Goal: Task Accomplishment & Management: Use online tool/utility

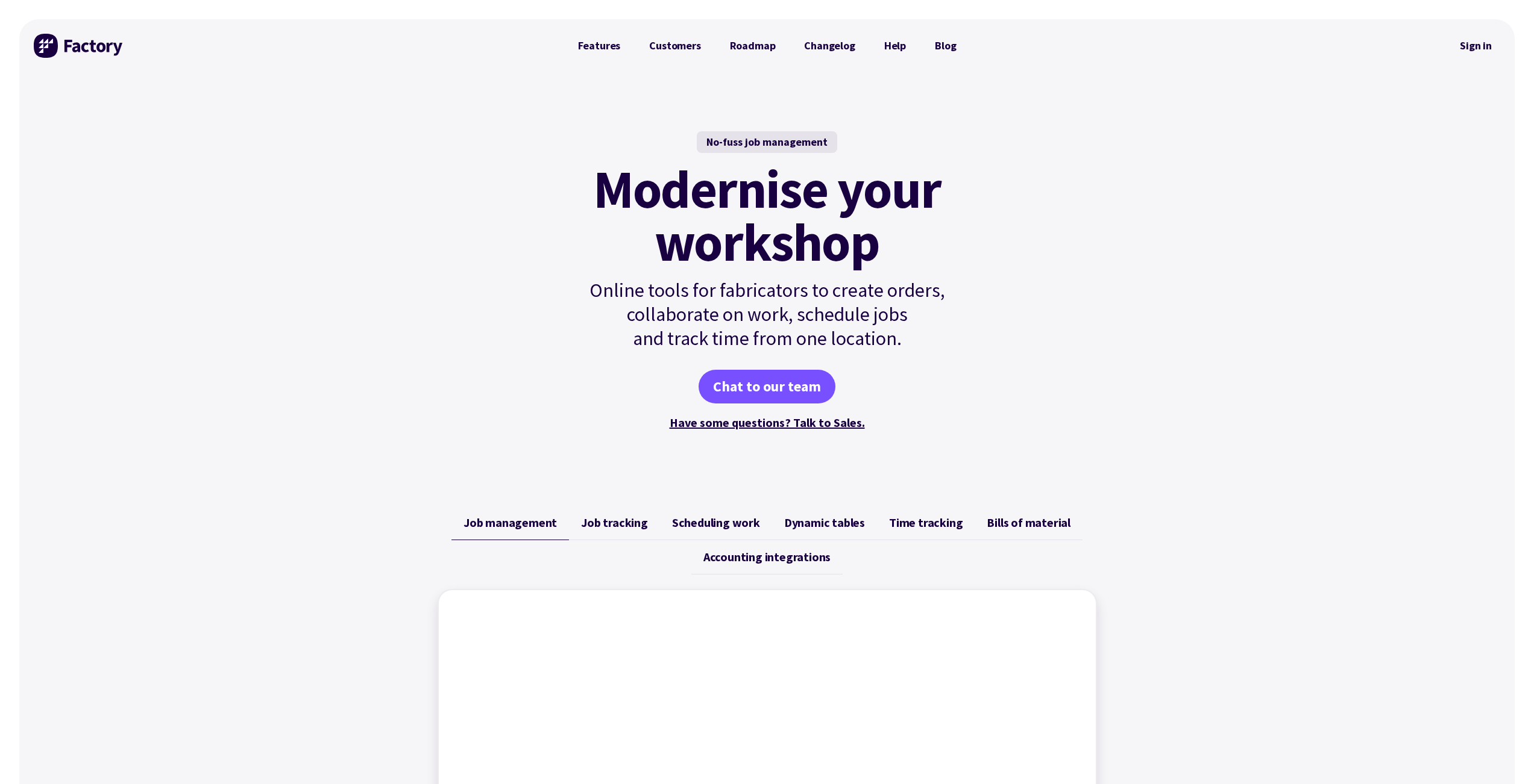
click at [1497, 50] on link "Sign in" at bounding box center [1475, 45] width 49 height 27
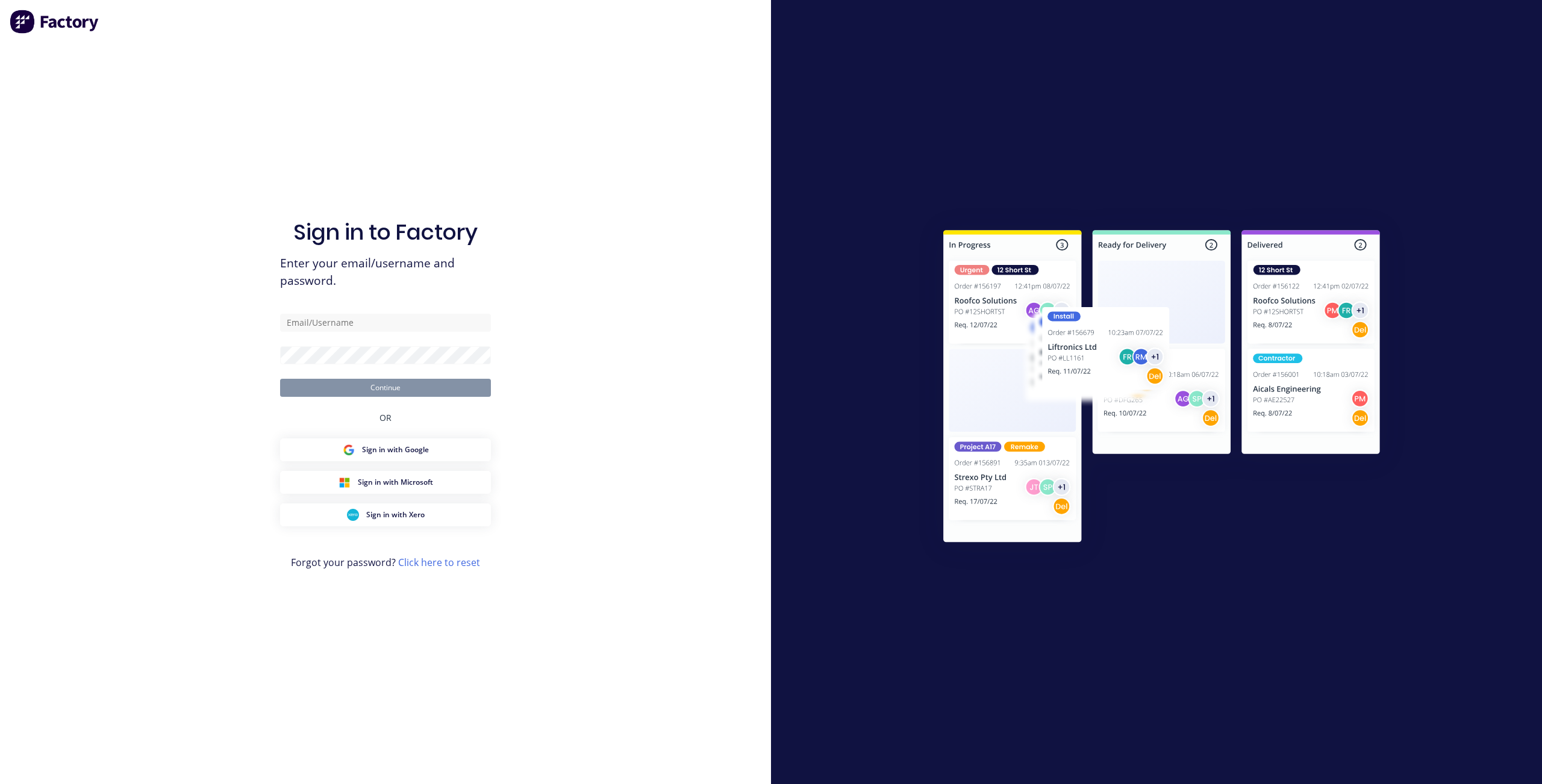
click at [421, 340] on form "Continue" at bounding box center [385, 355] width 211 height 83
click at [423, 328] on input "text" at bounding box center [385, 322] width 211 height 18
type input "fabrication@kffab.com.au"
click at [611, 240] on div "Sign in to Factory Enter your email/username and password. fabrication@kffab.co…" at bounding box center [386, 392] width 771 height 784
click at [463, 343] on form "fabrication@kffab.com.au Continue" at bounding box center [385, 355] width 211 height 83
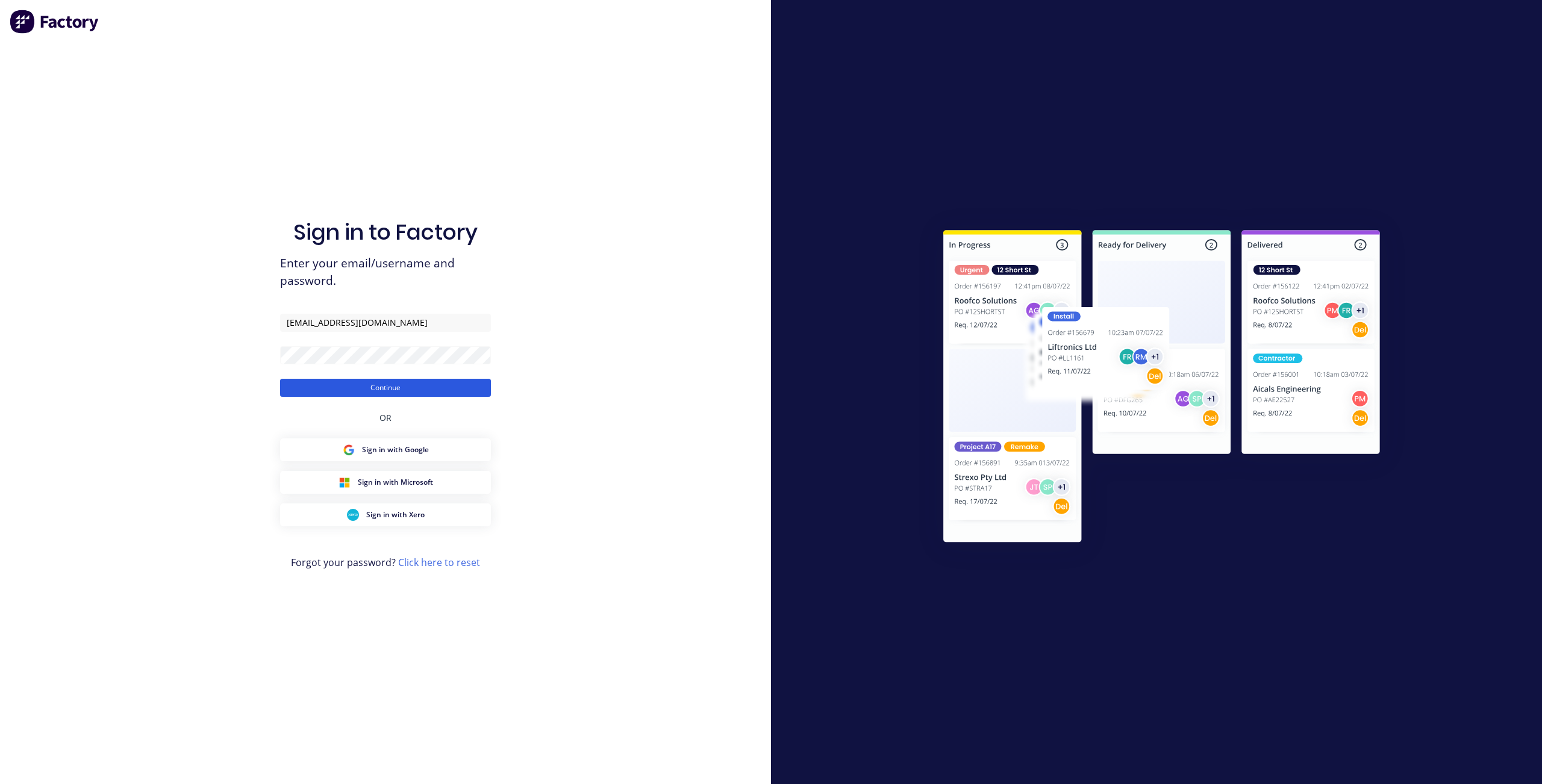
click at [463, 378] on form "fabrication@kffab.com.au Continue" at bounding box center [385, 355] width 211 height 83
click at [454, 390] on button "Continue" at bounding box center [385, 387] width 211 height 18
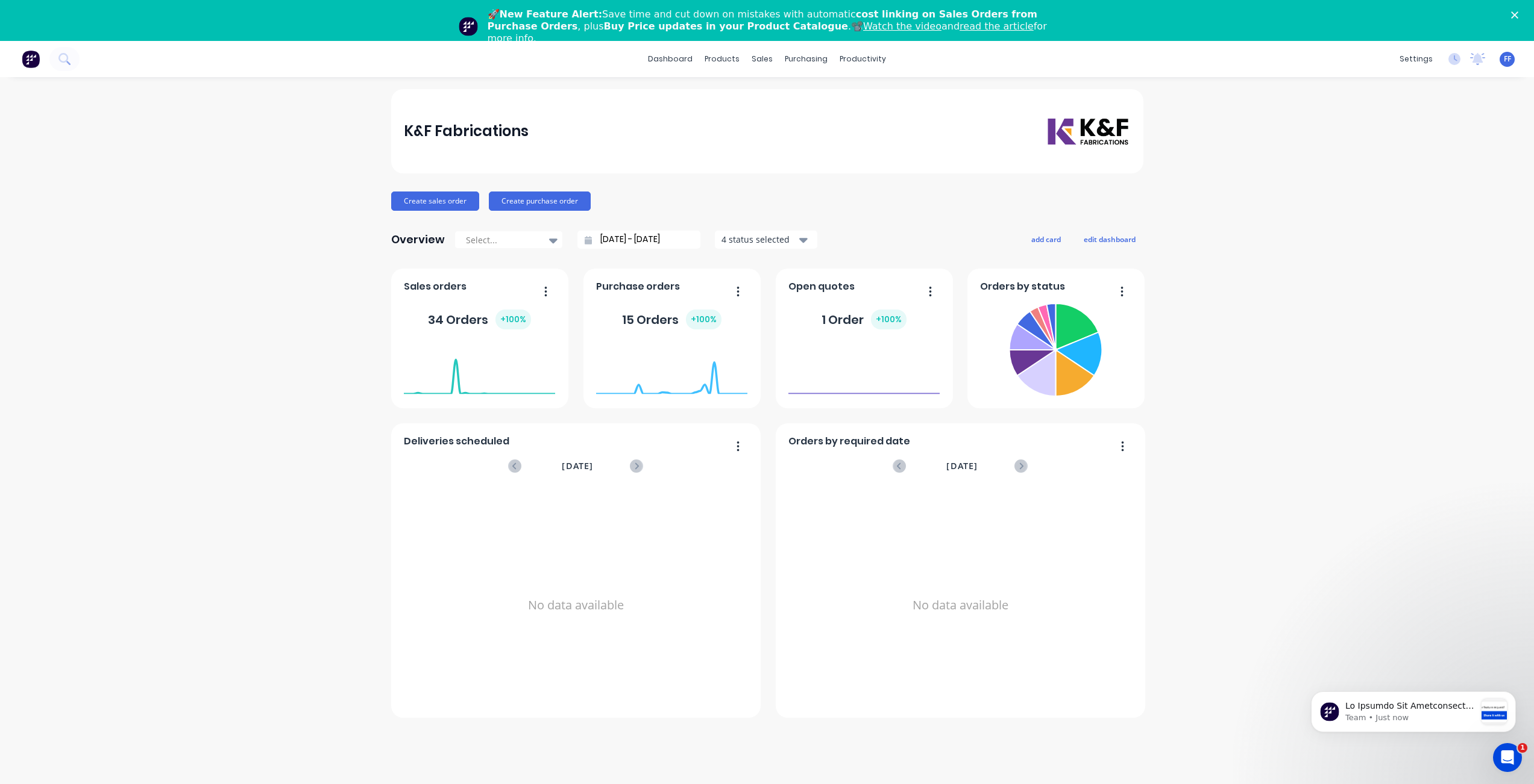
click at [1520, 24] on div "🚀 New Feature Alert: Save time and cut down on mistakes with automatic cost lin…" at bounding box center [767, 26] width 1534 height 44
click at [1523, 16] on div "Close" at bounding box center [1517, 15] width 12 height 7
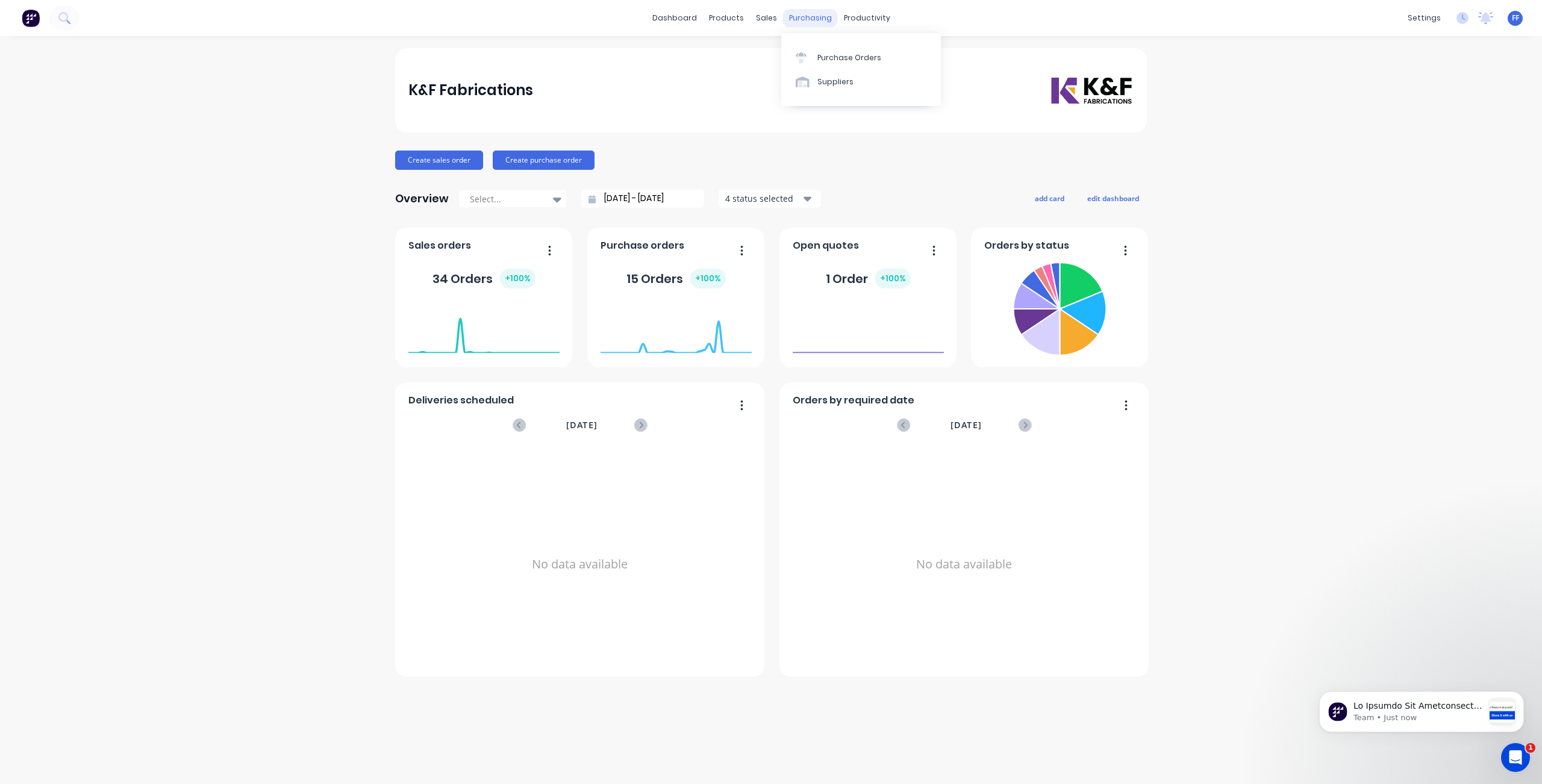
click at [815, 22] on div "purchasing" at bounding box center [811, 18] width 55 height 18
click at [825, 49] on link "Purchase Orders" at bounding box center [861, 57] width 160 height 24
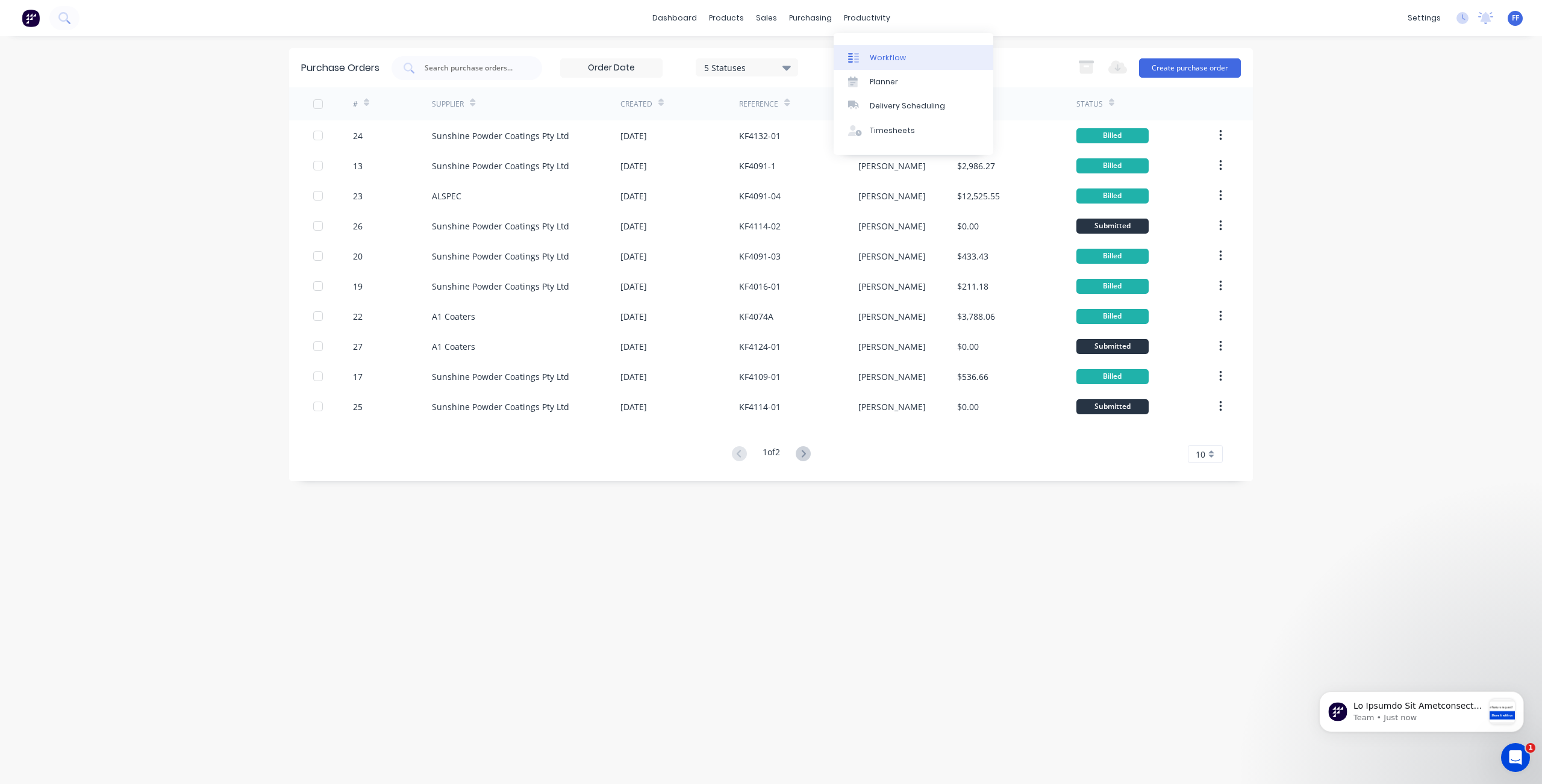
click at [877, 48] on link "Workflow" at bounding box center [913, 57] width 160 height 24
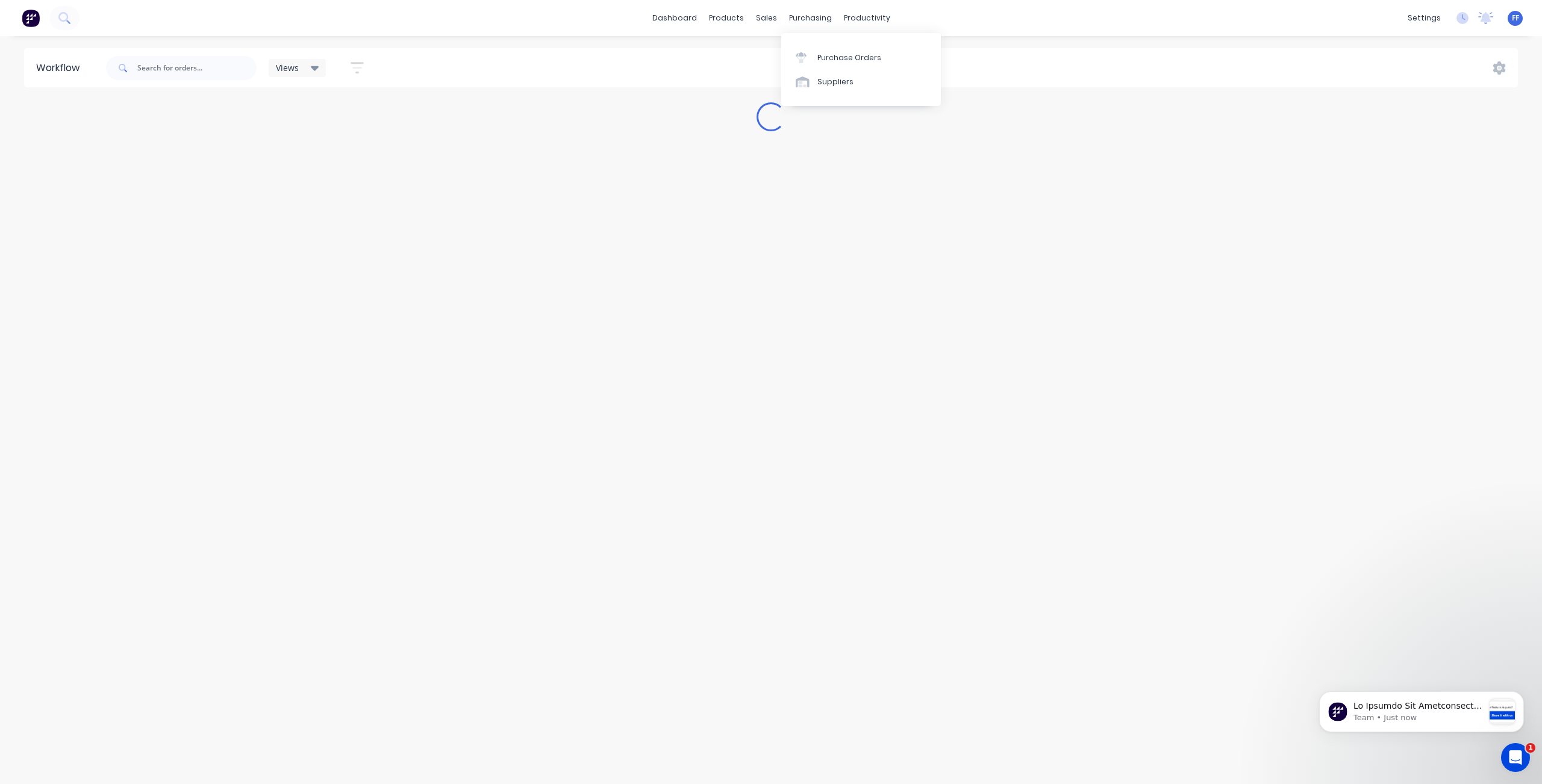
click at [832, 44] on div "Purchase Orders Suppliers" at bounding box center [861, 69] width 160 height 73
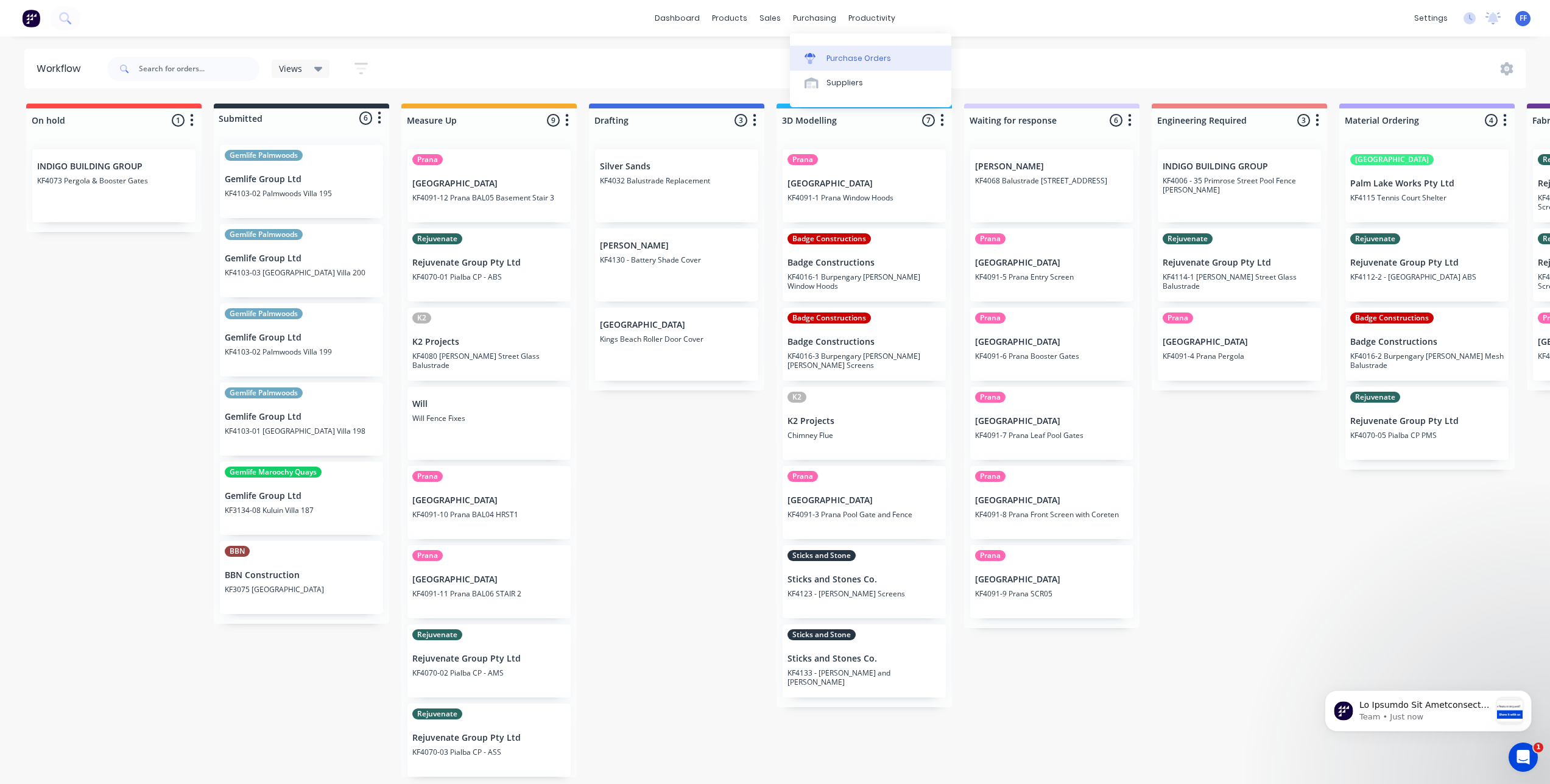
click at [842, 63] on div "Purchase Orders" at bounding box center [858, 58] width 65 height 11
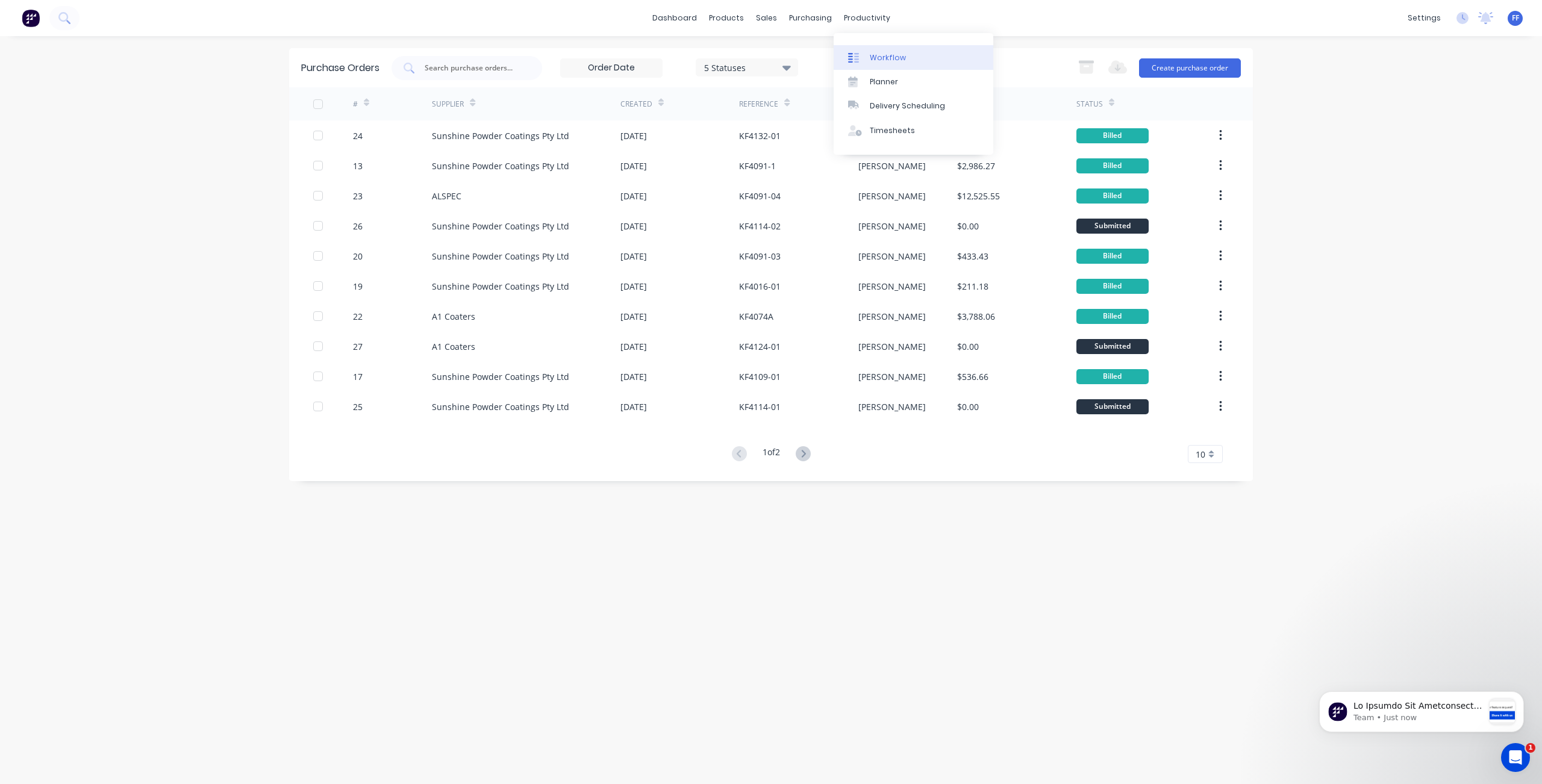
click at [873, 59] on div "Workflow" at bounding box center [887, 57] width 36 height 11
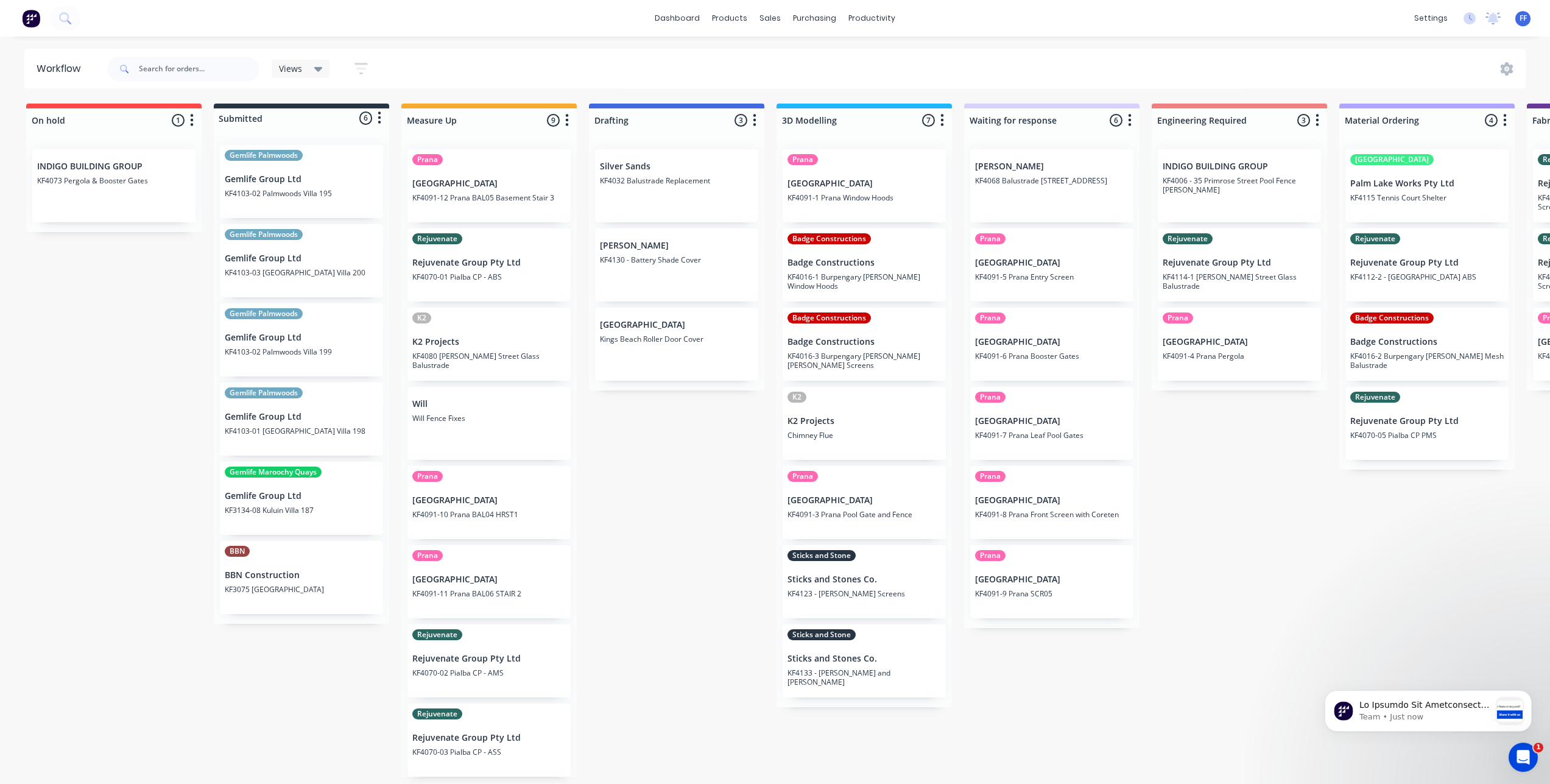
scroll to position [3, 0]
click at [1525, 694] on icon "Dismiss notification" at bounding box center [1528, 694] width 7 height 7
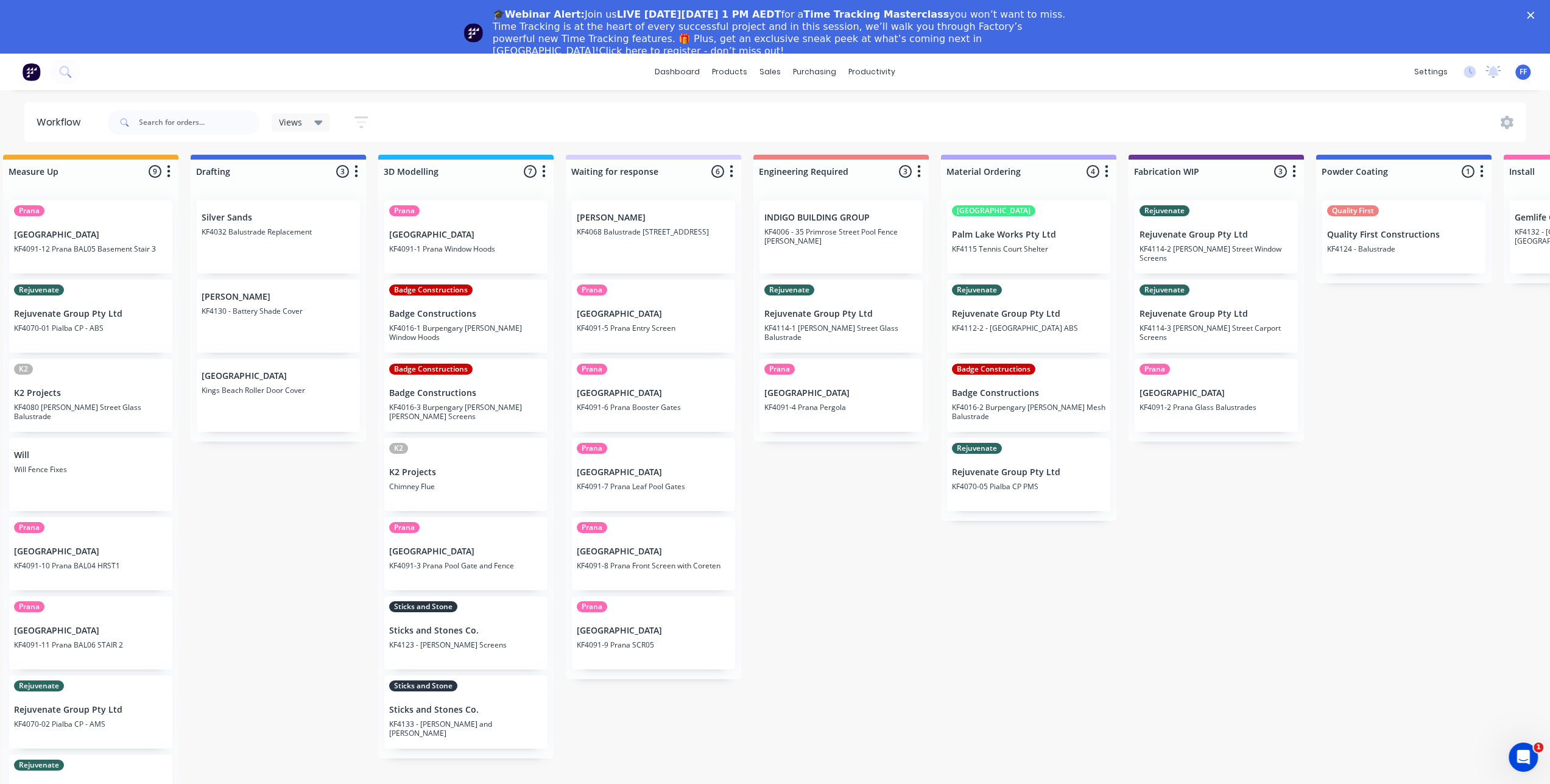
scroll to position [3, 384]
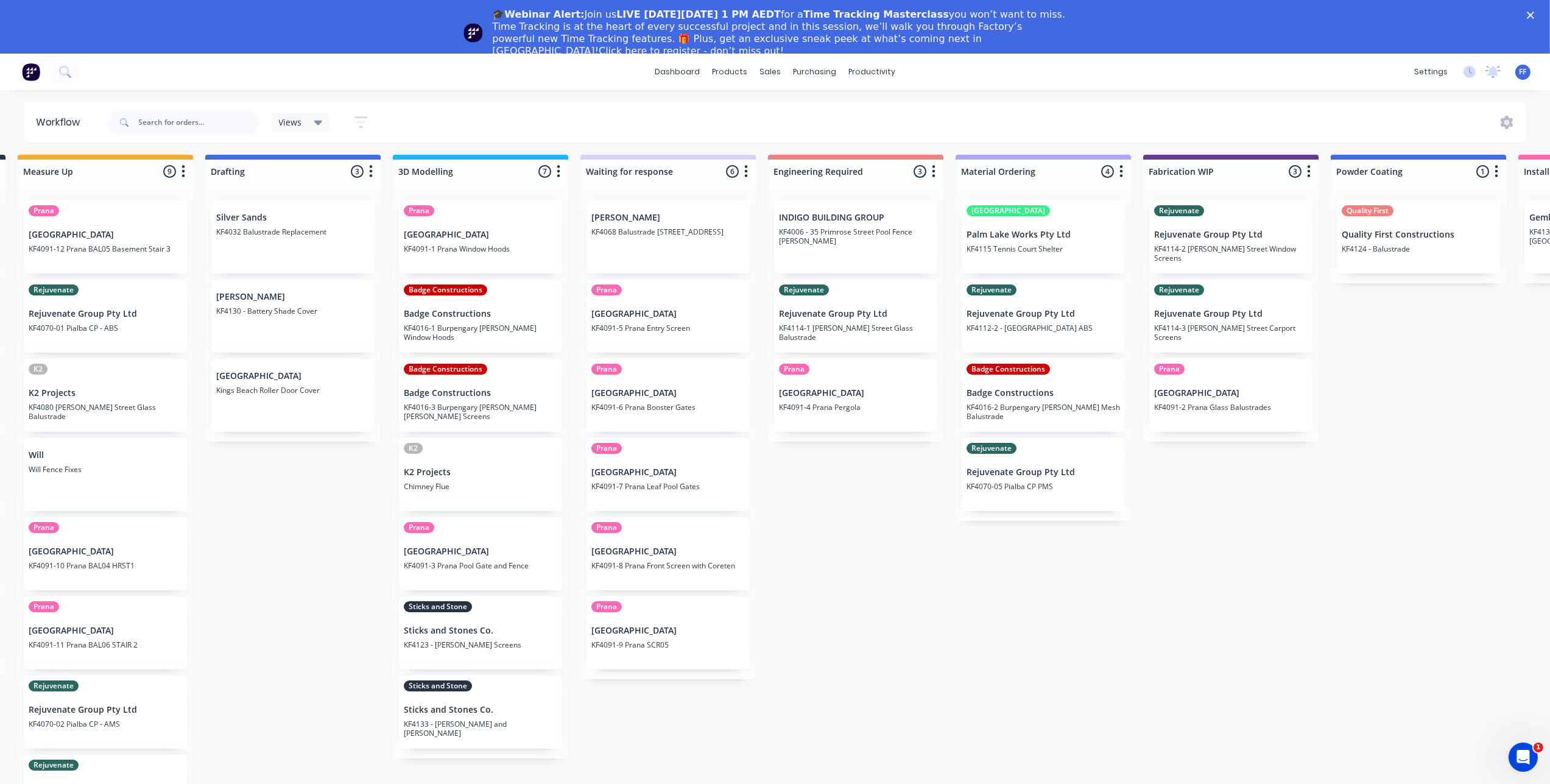
click at [1534, 14] on icon "Close" at bounding box center [1530, 15] width 7 height 7
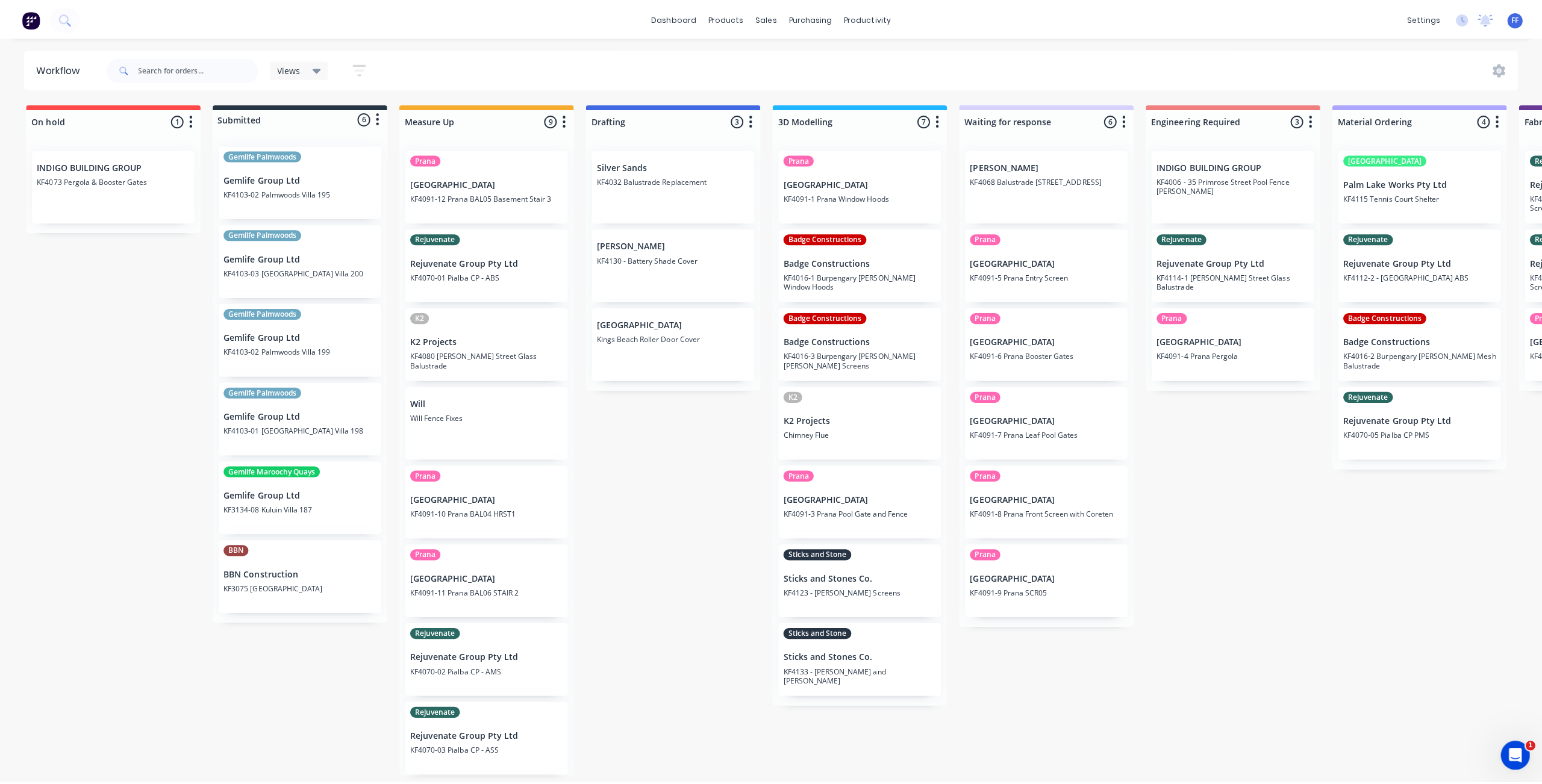
scroll to position [0, 0]
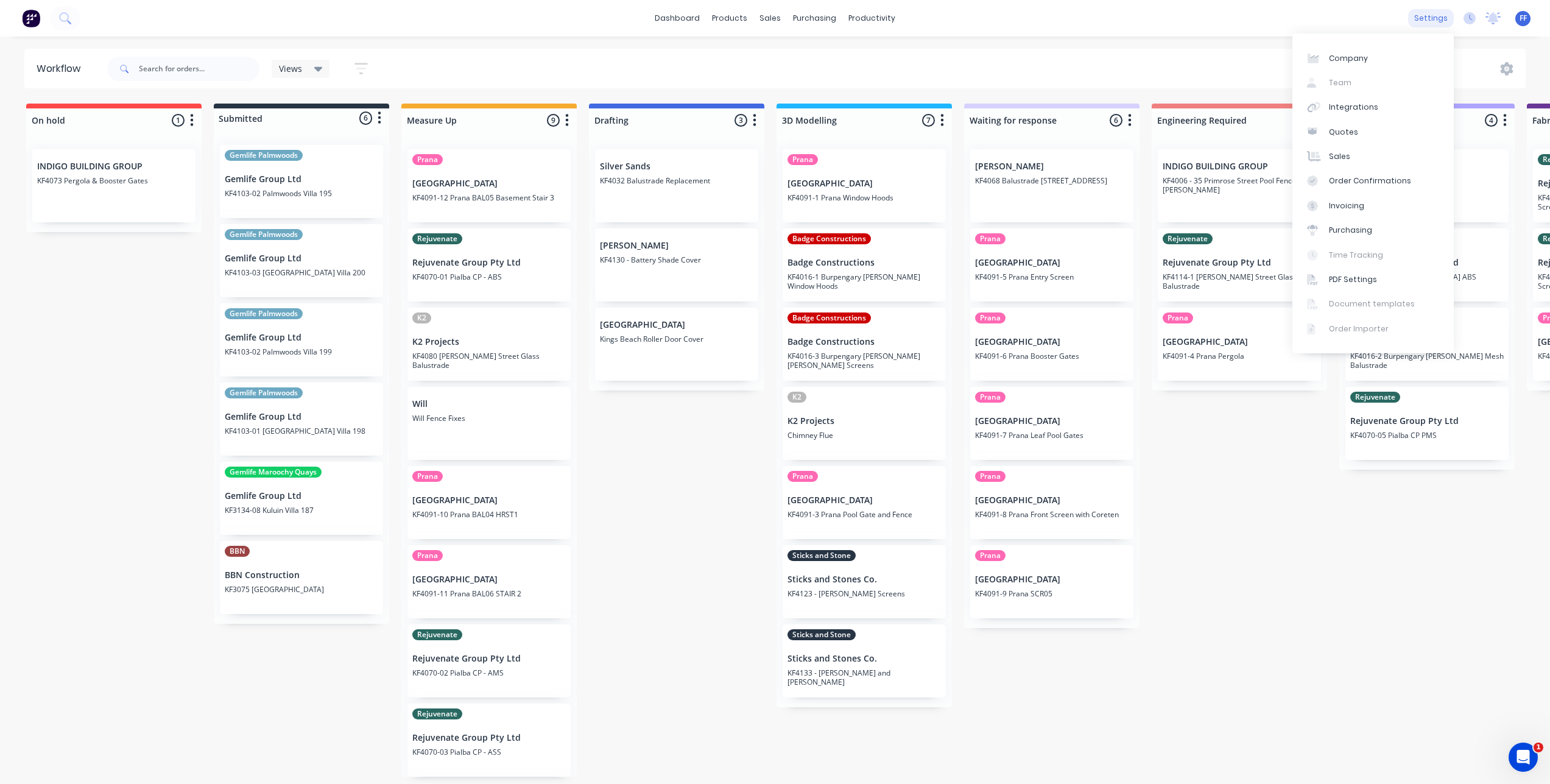
click at [1434, 22] on div "settings" at bounding box center [1430, 18] width 46 height 18
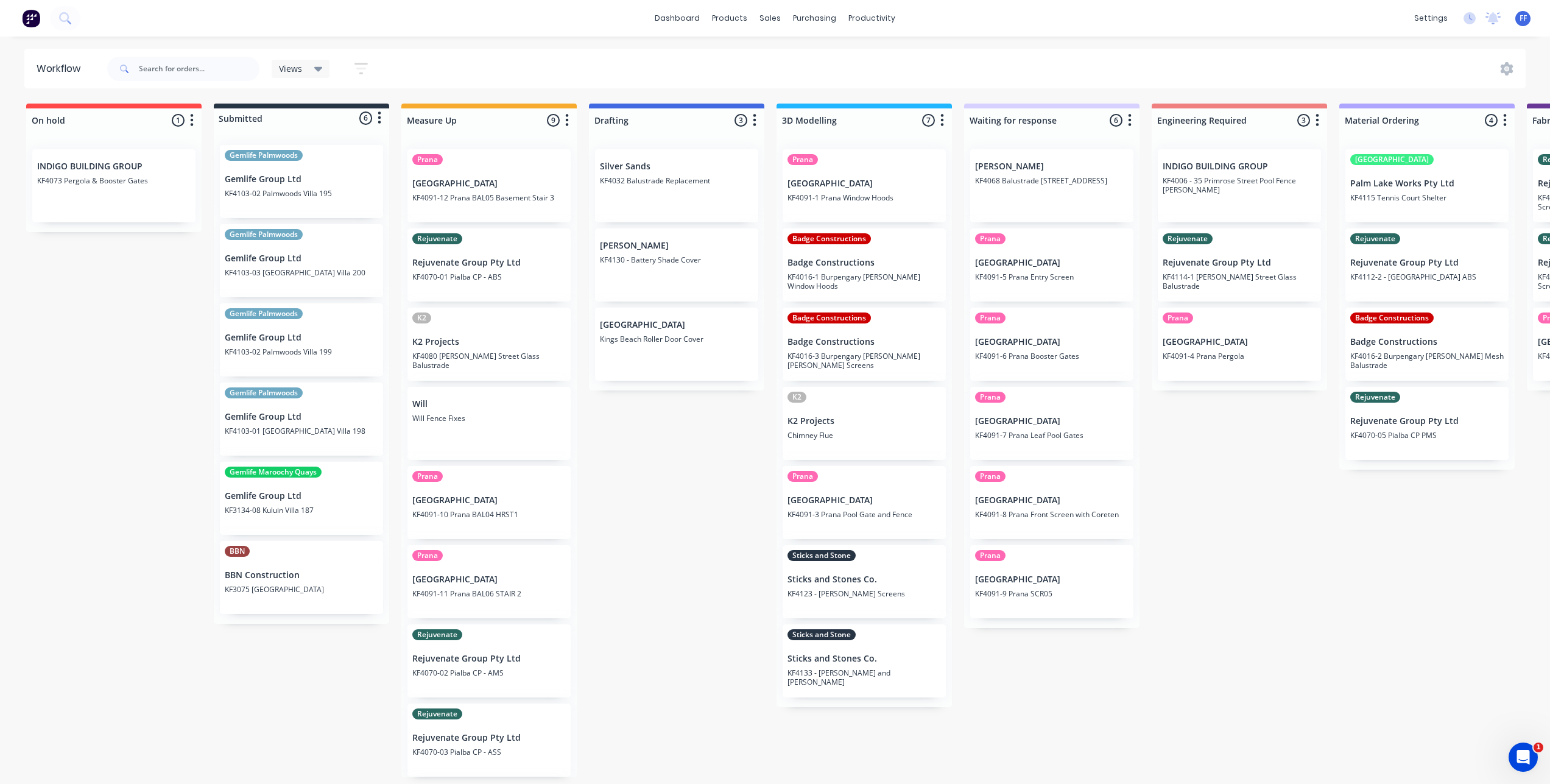
click at [1463, 24] on div "settings No new notifications Mark all as read You have no notifications FF K&F…" at bounding box center [1478, 18] width 141 height 18
click at [1472, 20] on icon at bounding box center [1470, 18] width 12 height 12
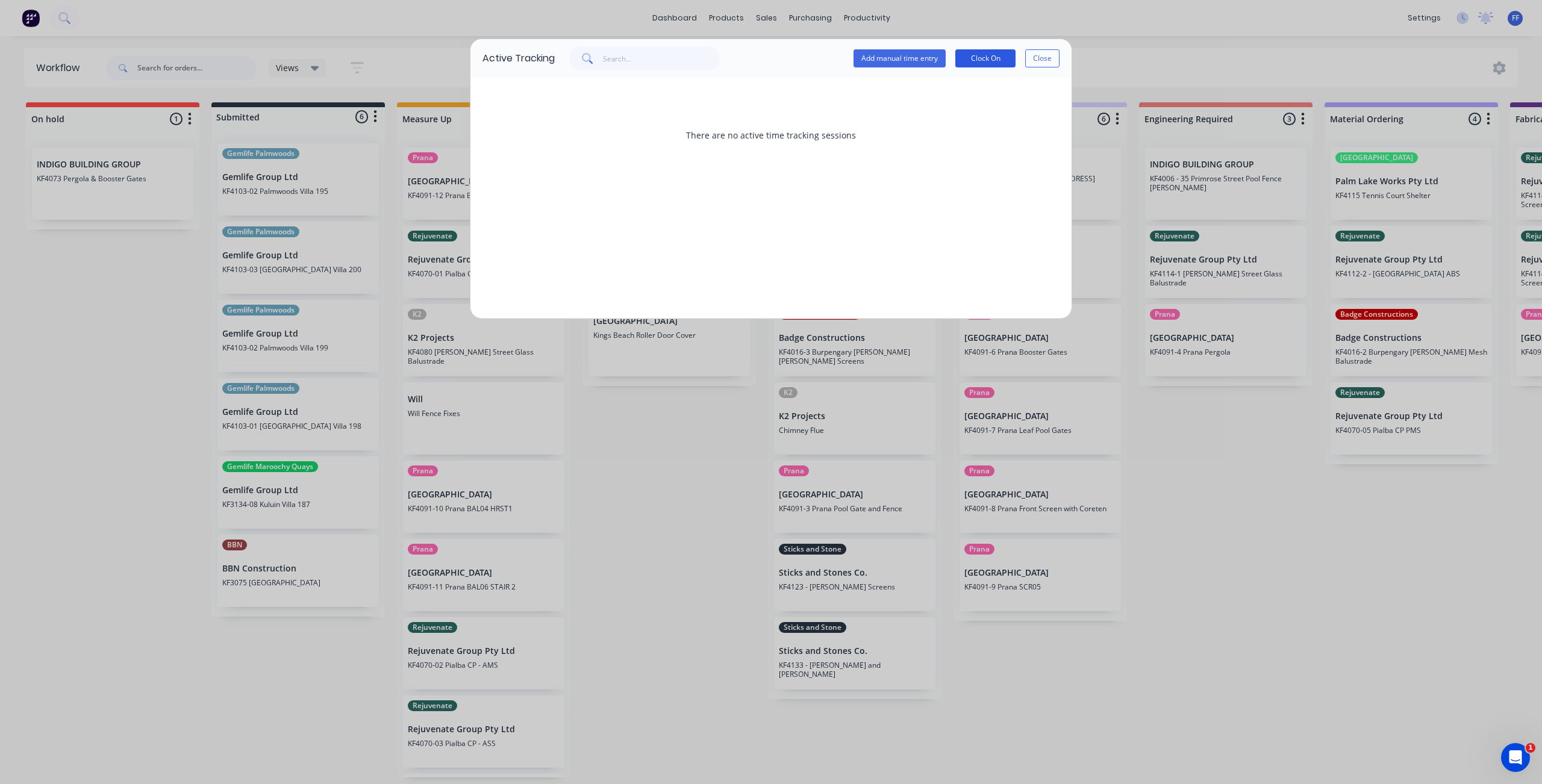
click at [992, 55] on button "Clock On" at bounding box center [986, 58] width 61 height 18
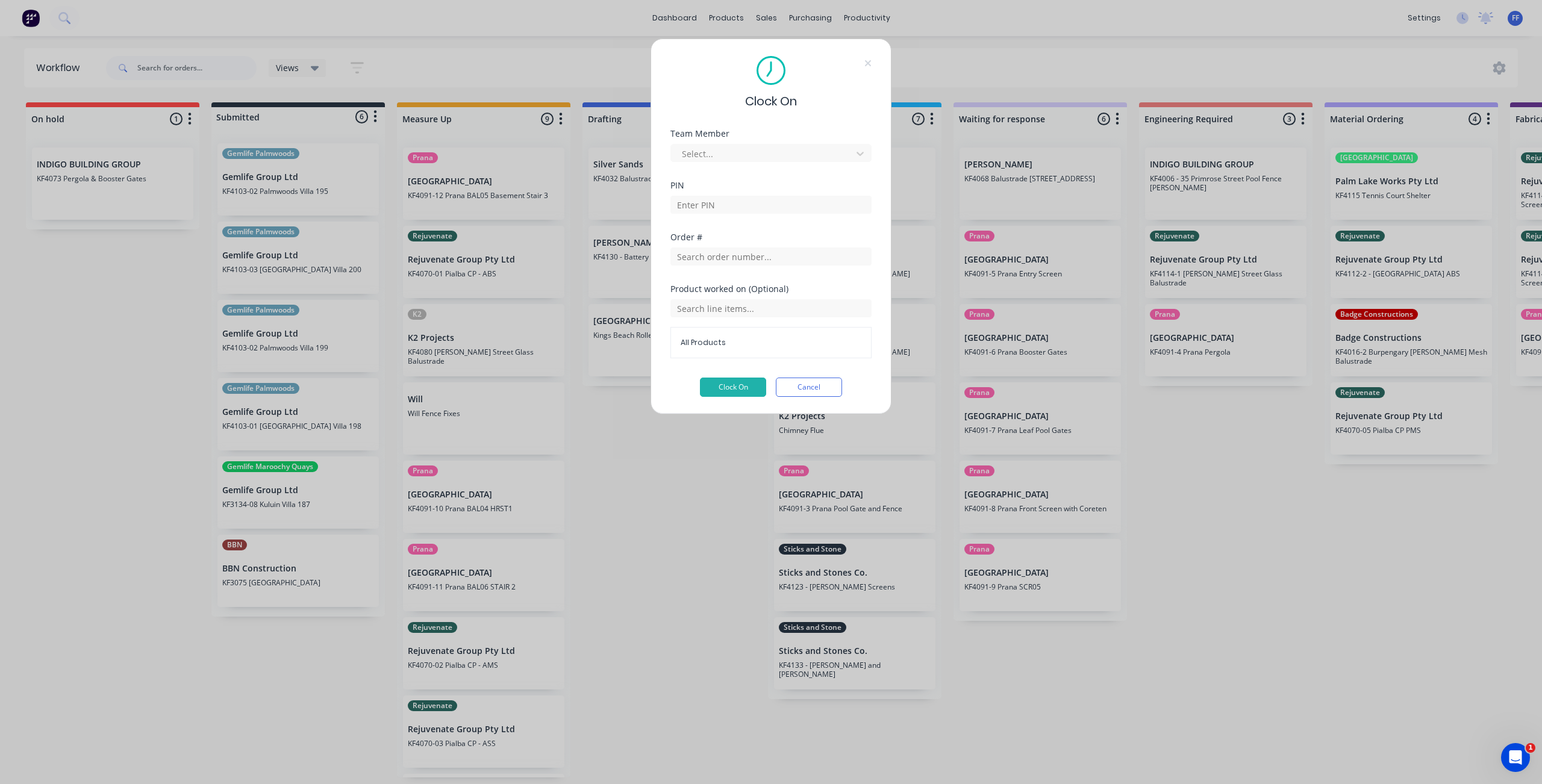
click at [805, 138] on div "Team Member Select..." at bounding box center [771, 146] width 201 height 32
click at [806, 145] on div "Select..." at bounding box center [764, 153] width 172 height 18
click at [765, 223] on div "Lewis Rushton" at bounding box center [771, 227] width 201 height 22
click at [765, 212] on input at bounding box center [771, 204] width 201 height 18
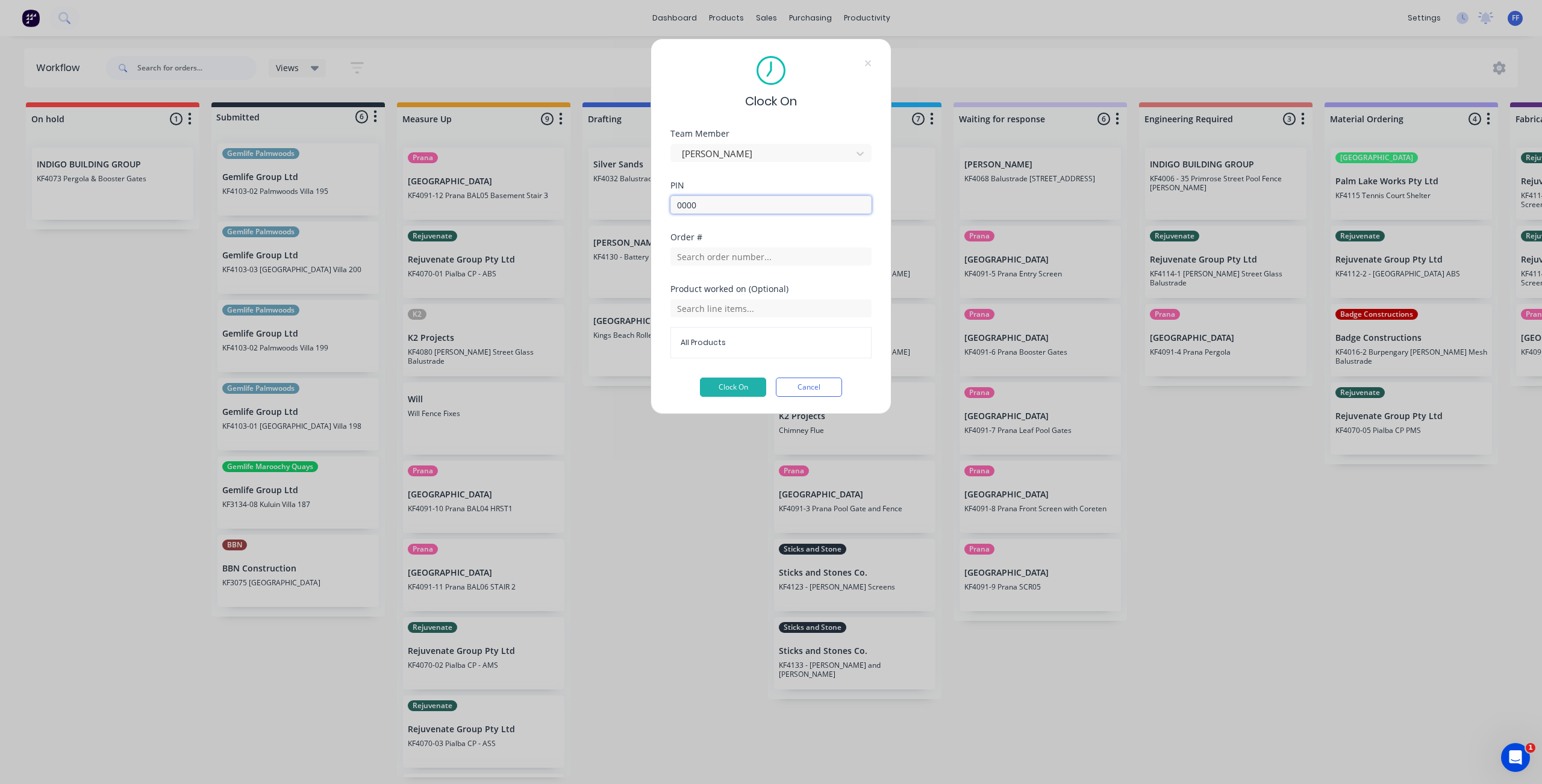
type input "0000"
click at [770, 278] on div "Order #" at bounding box center [771, 258] width 201 height 52
click at [771, 267] on div "Order #" at bounding box center [771, 258] width 201 height 52
click at [773, 255] on input "text" at bounding box center [771, 256] width 201 height 18
type input "K"
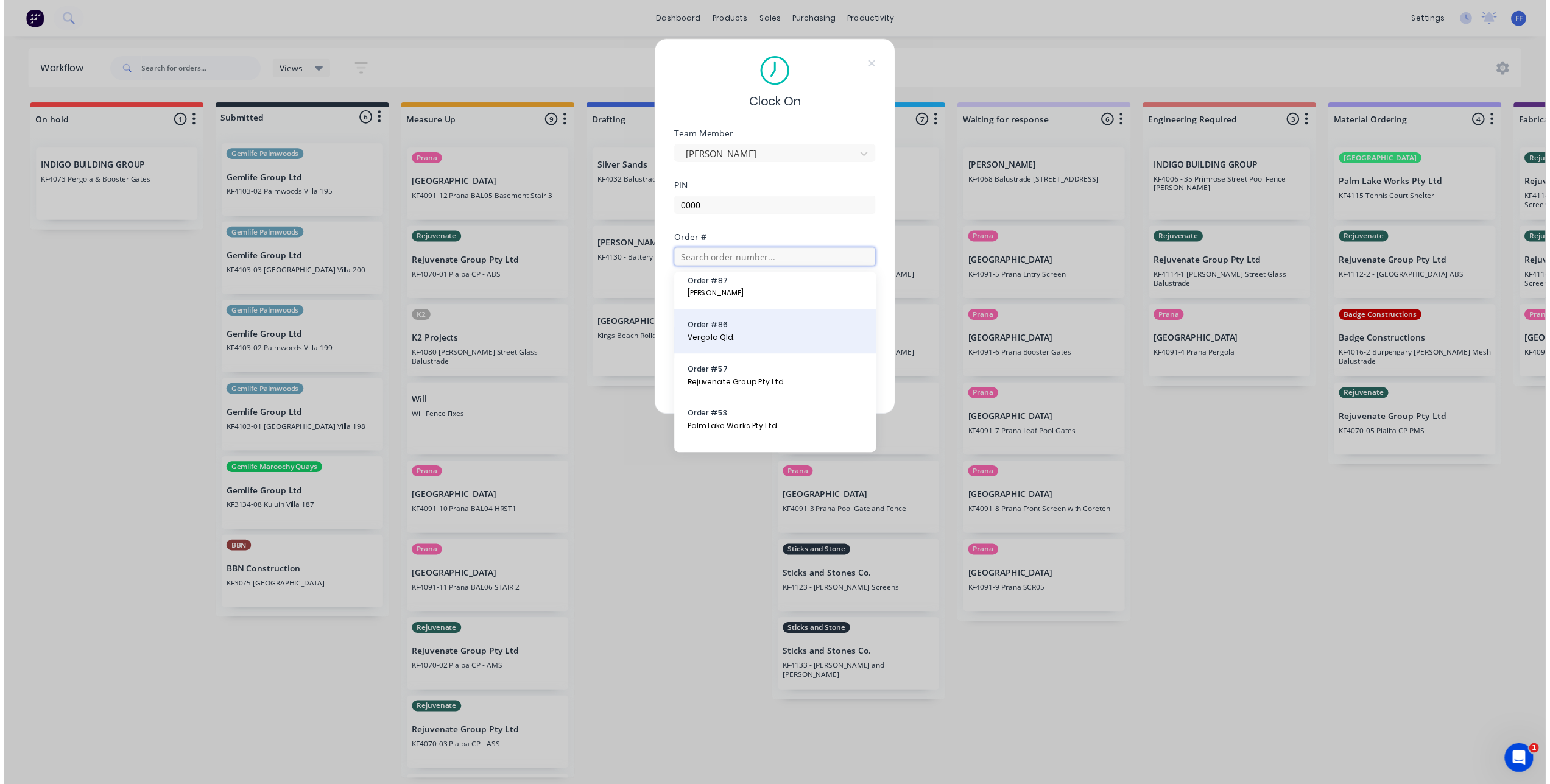
scroll to position [585, 0]
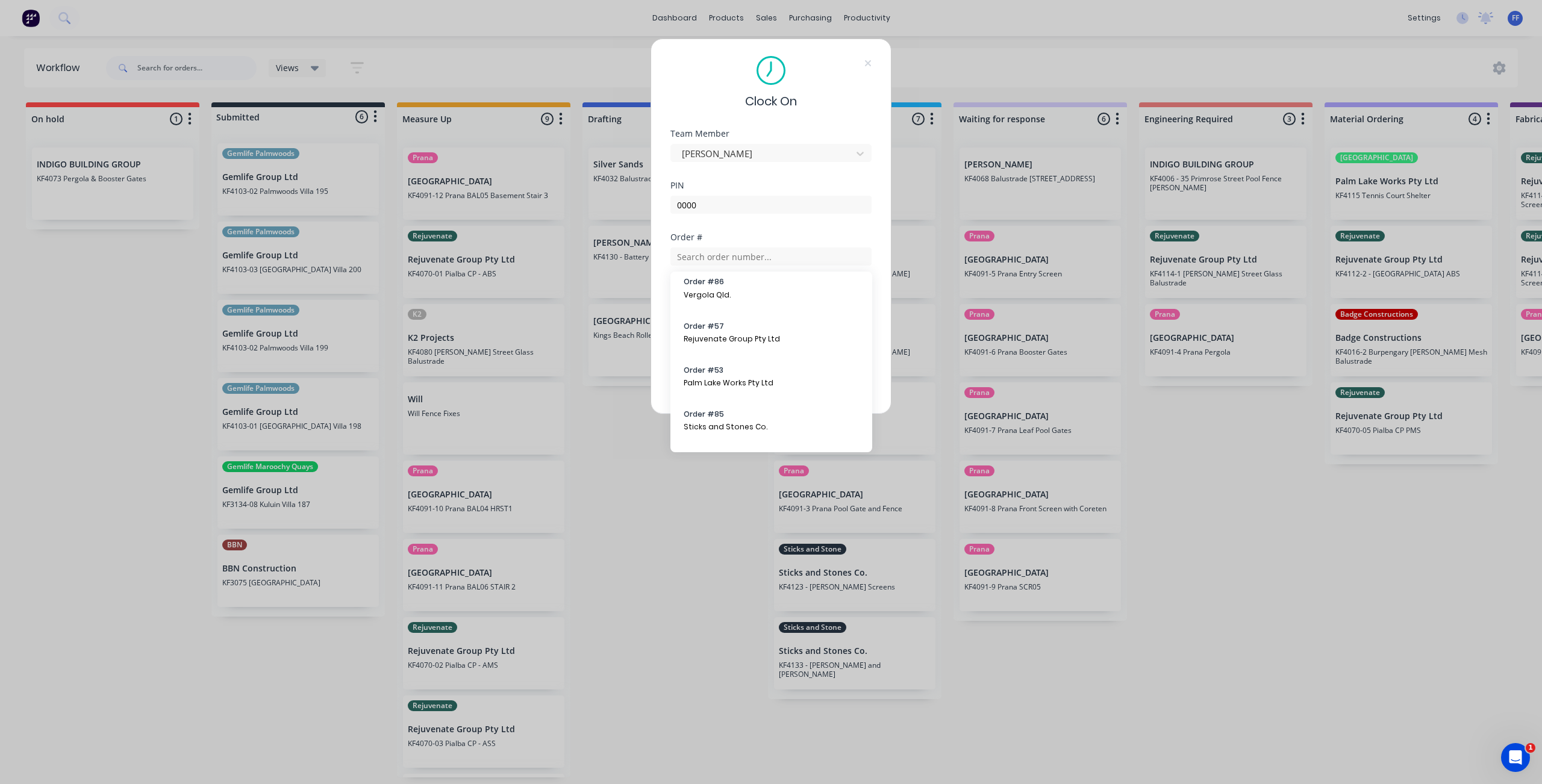
click at [828, 239] on div "Order #" at bounding box center [771, 237] width 201 height 9
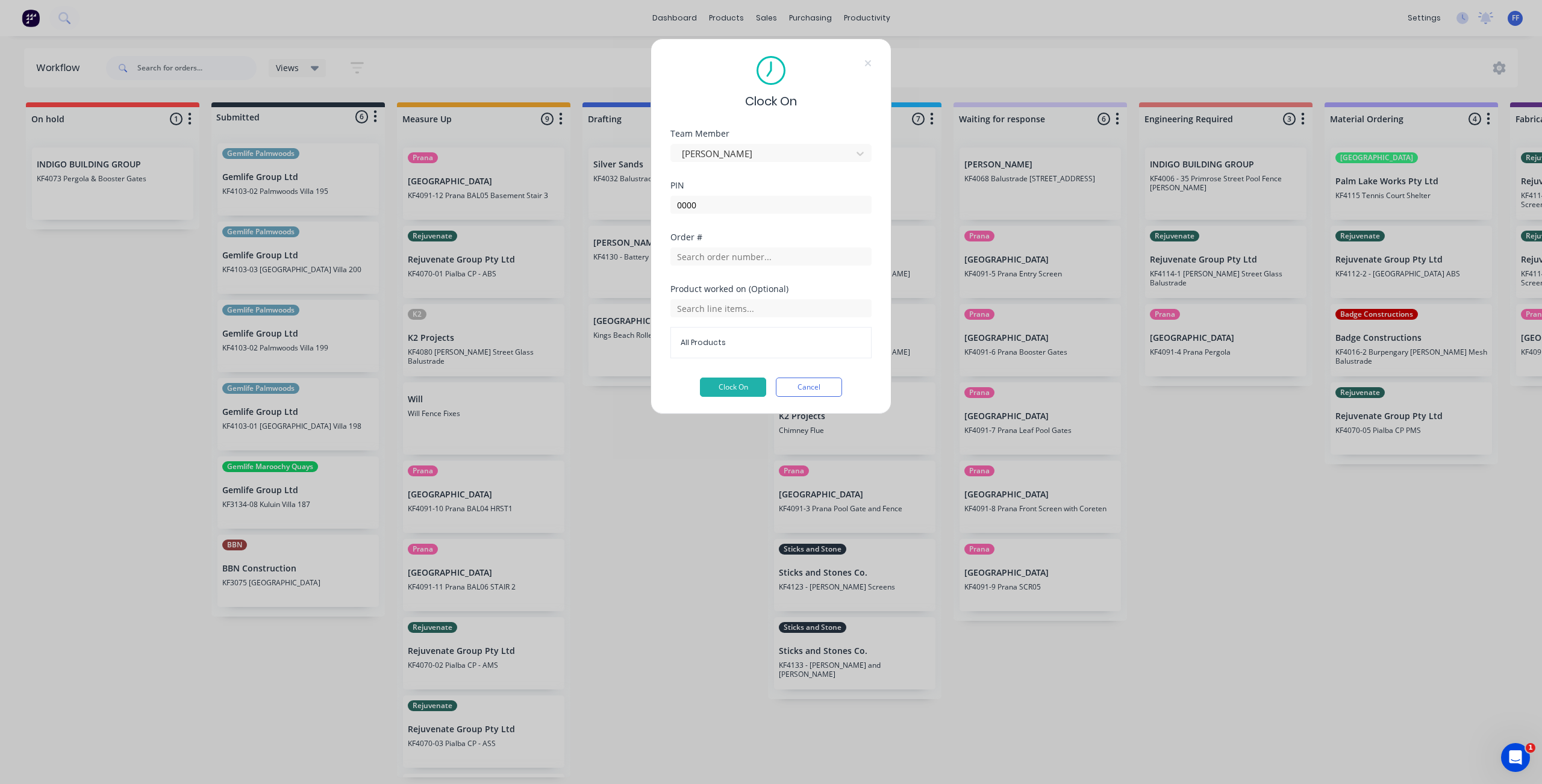
click at [814, 247] on div at bounding box center [771, 255] width 201 height 21
click at [731, 314] on input "text" at bounding box center [771, 308] width 201 height 18
click at [771, 285] on div "Product worked on (Optional)" at bounding box center [771, 289] width 201 height 9
click at [746, 319] on div "All Products" at bounding box center [771, 328] width 201 height 59
click at [735, 339] on span "All Products" at bounding box center [771, 342] width 181 height 11
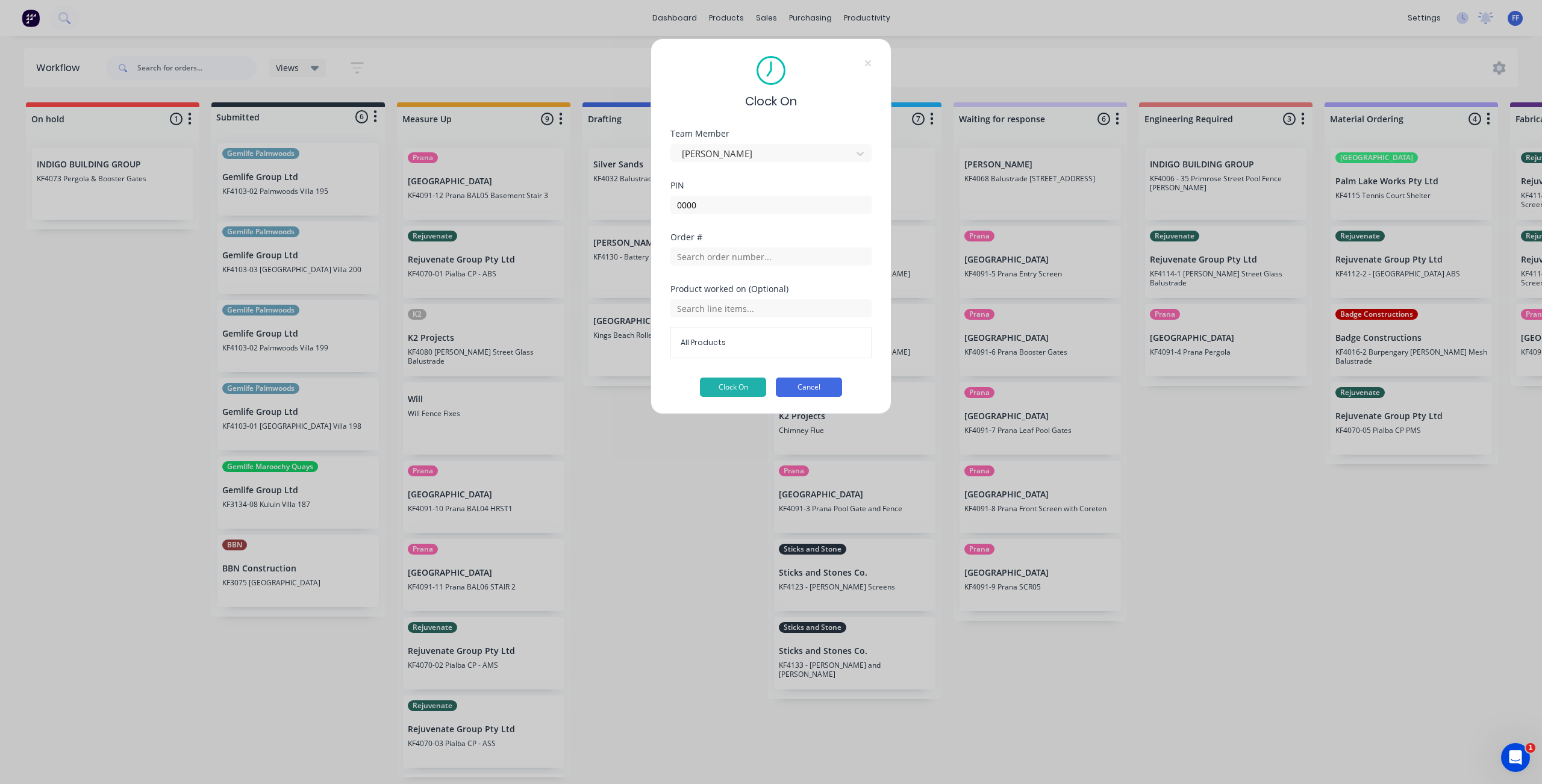
click at [818, 390] on button "Cancel" at bounding box center [809, 387] width 67 height 20
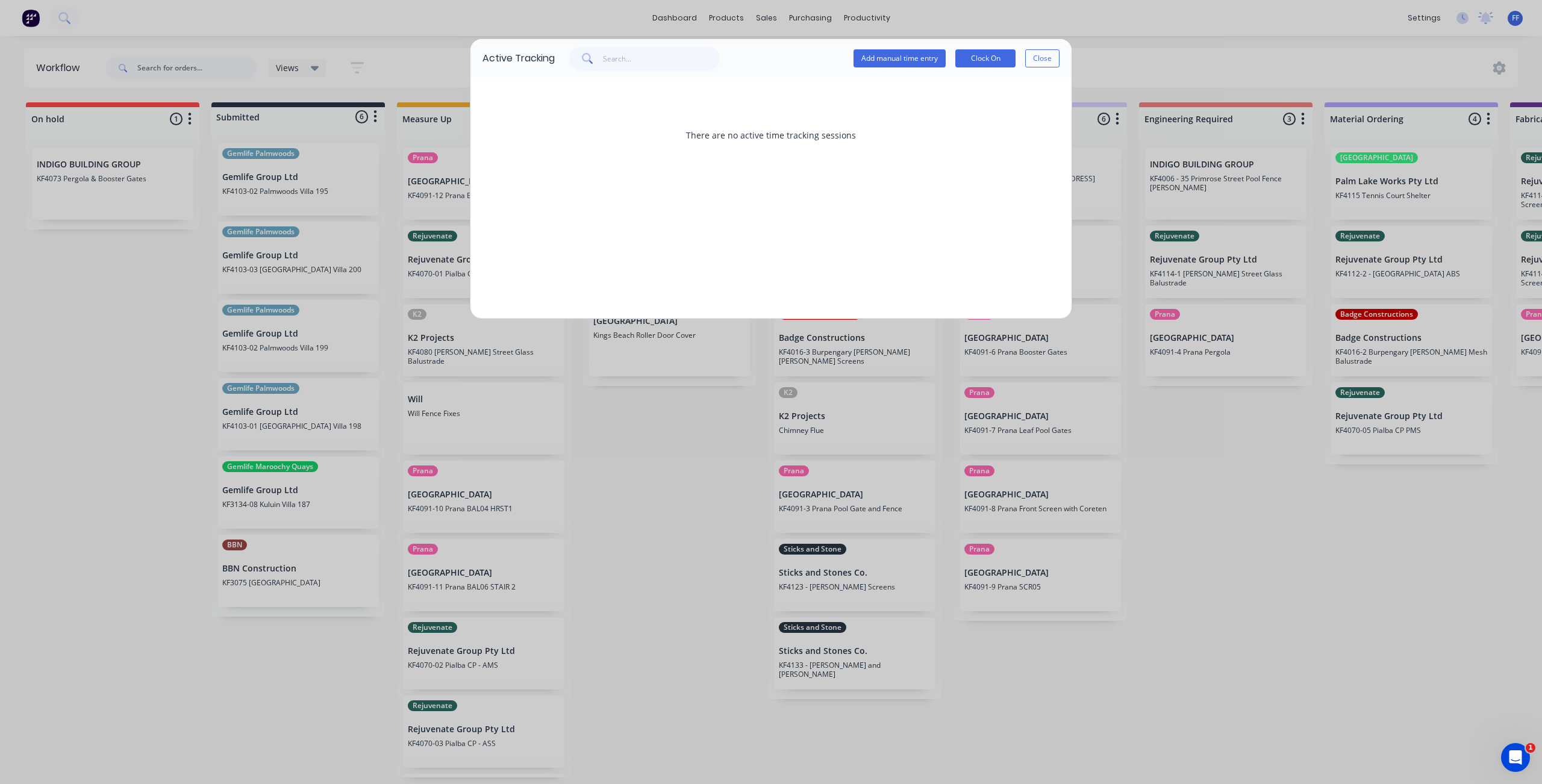
click at [1042, 52] on button "Close" at bounding box center [1043, 58] width 34 height 18
